Goal: Communication & Community: Answer question/provide support

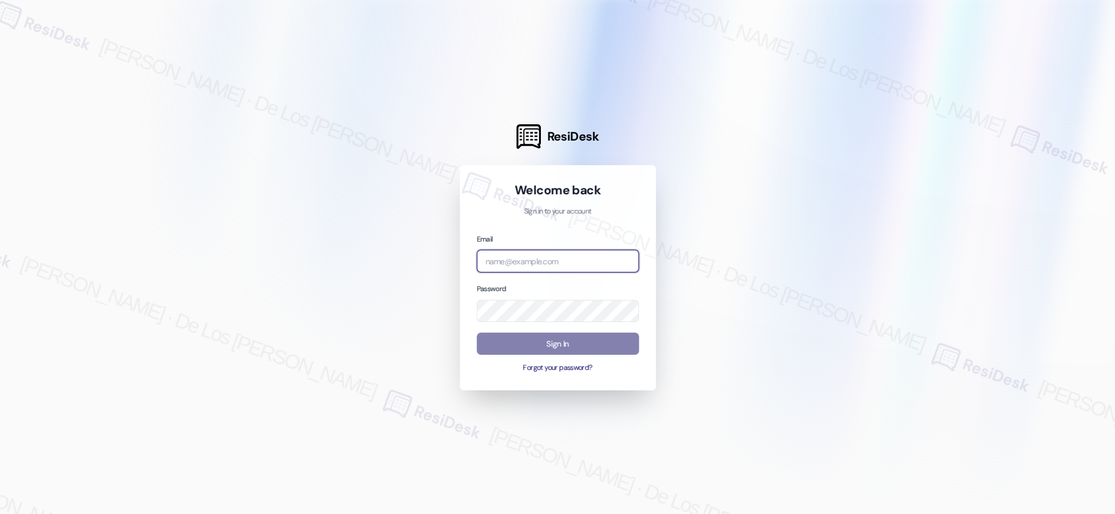
click at [517, 265] on input "email" at bounding box center [558, 261] width 162 height 23
type input "automated-surveys-balfour_beatty_communities-[PERSON_NAME].[PERSON_NAME]@balfou…"
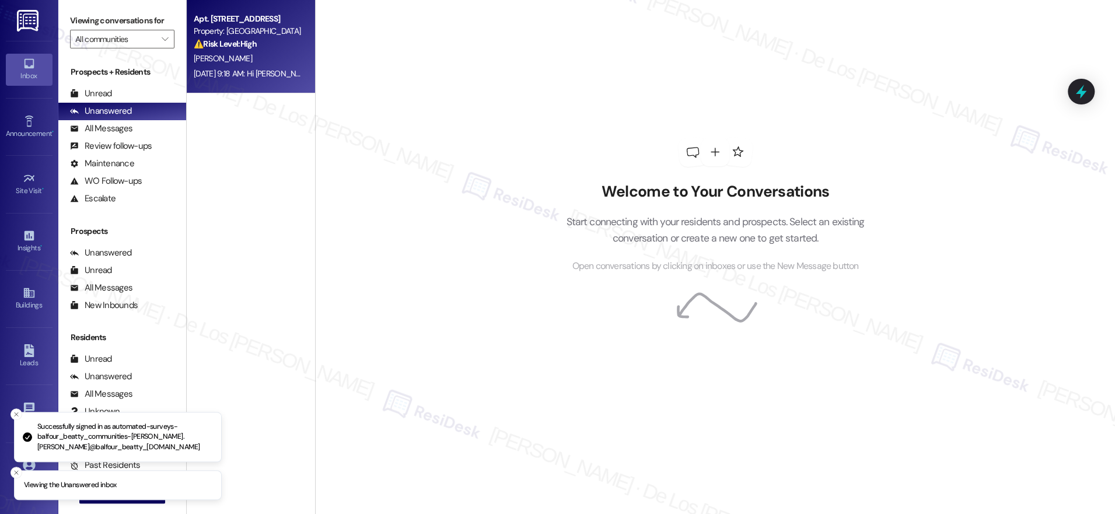
click at [194, 78] on div "[DATE] 9:18 AM: Hi [PERSON_NAME], I understand you're still waiting for your ma…" at bounding box center [800, 73] width 1212 height 11
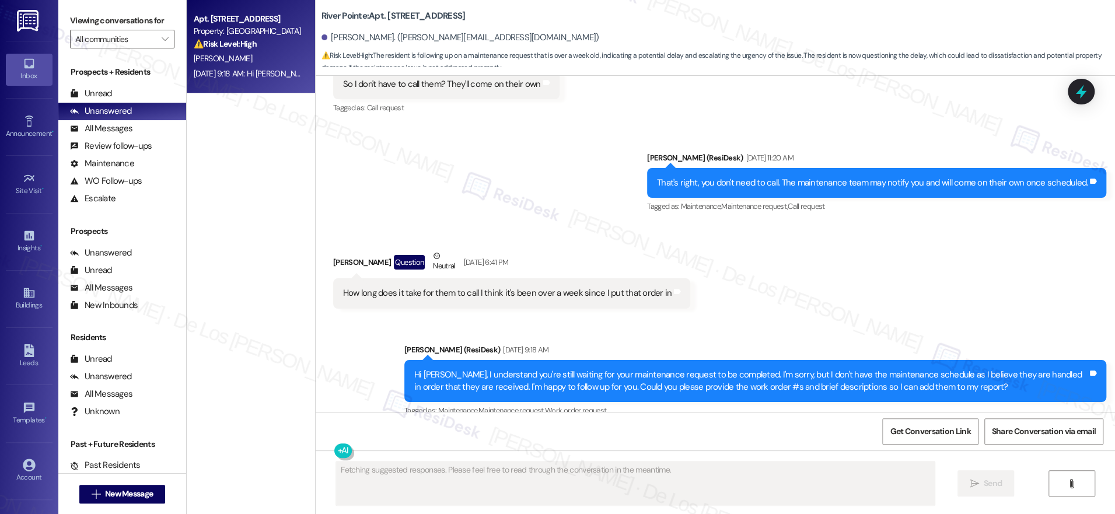
scroll to position [1146, 0]
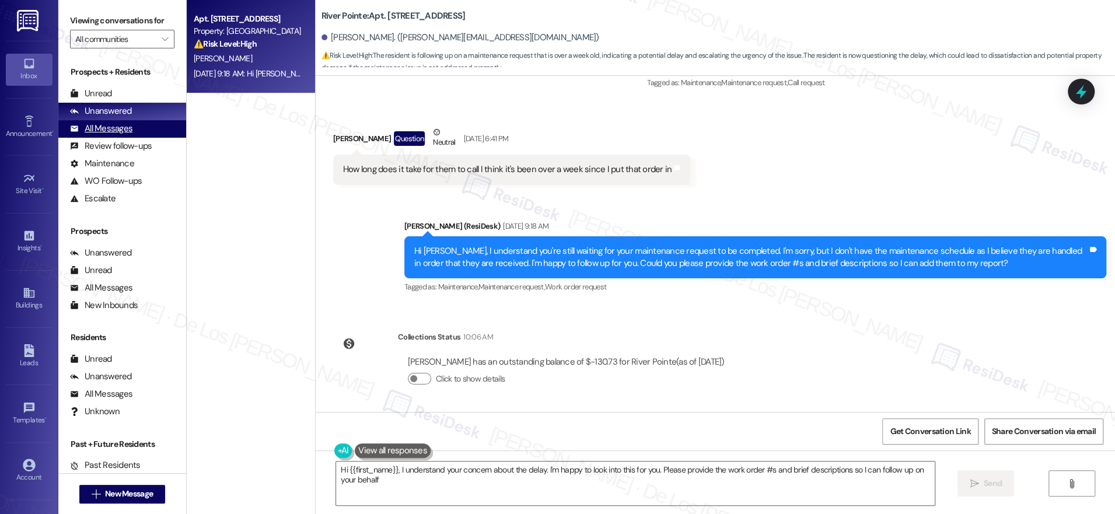
type textarea "Hi {{first_name}}, I understand your concern about the delay. I'm happy to look…"
click at [111, 128] on div "All Messages" at bounding box center [101, 129] width 62 height 12
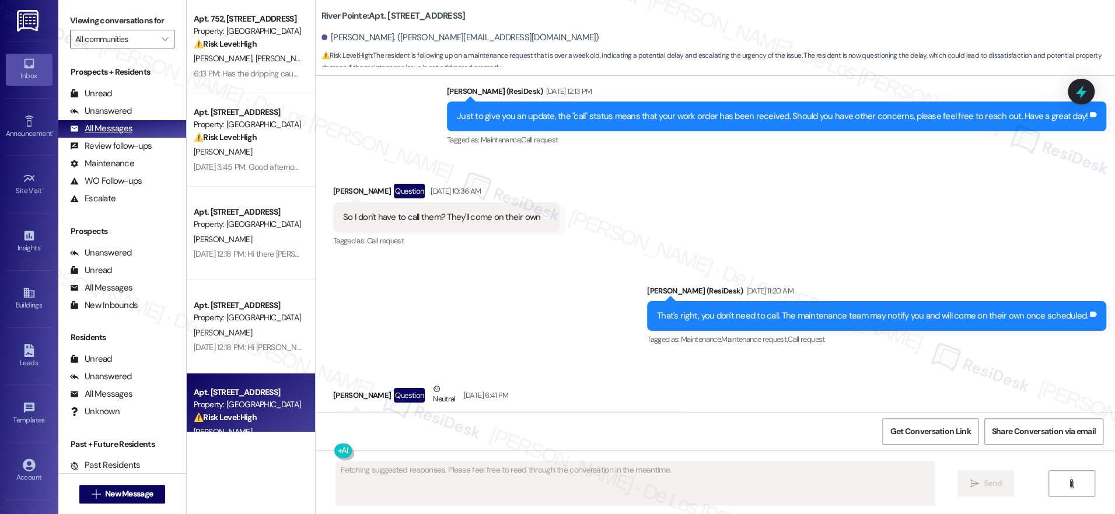
scroll to position [928, 0]
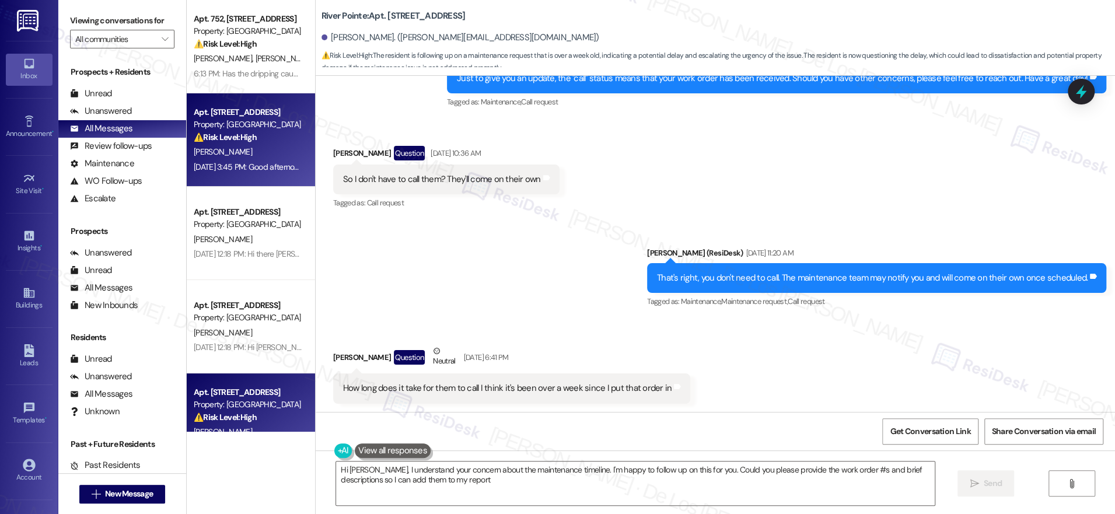
type textarea "Hi [PERSON_NAME], I understand your concern about the maintenance timeline. I'm…"
